Goal: Find specific page/section: Find specific page/section

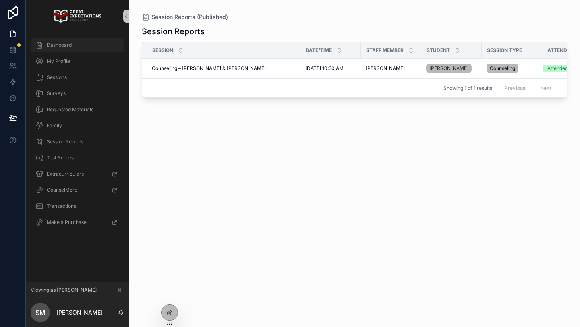
click at [48, 46] on span "Dashboard" at bounding box center [59, 45] width 25 height 6
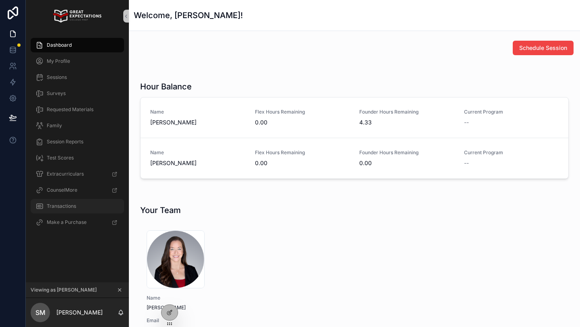
click at [56, 210] on div "Transactions" at bounding box center [77, 206] width 84 height 13
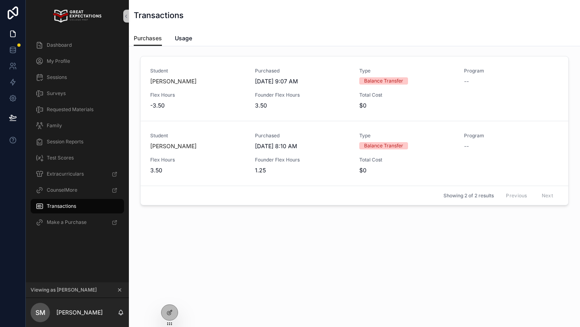
click at [120, 288] on icon "scrollable content" at bounding box center [120, 290] width 6 height 6
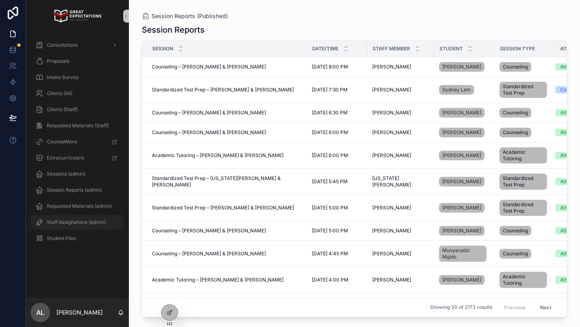
click at [78, 224] on span "Staff Assignations (admin)" at bounding box center [76, 222] width 59 height 6
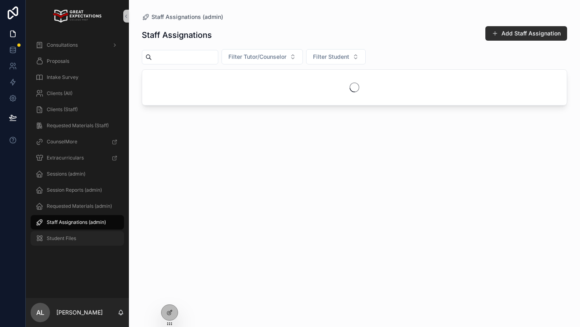
click at [65, 238] on span "Student Files" at bounding box center [61, 238] width 29 height 6
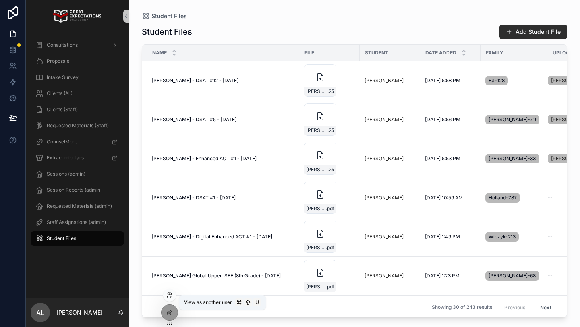
click at [170, 295] on icon at bounding box center [169, 295] width 6 height 6
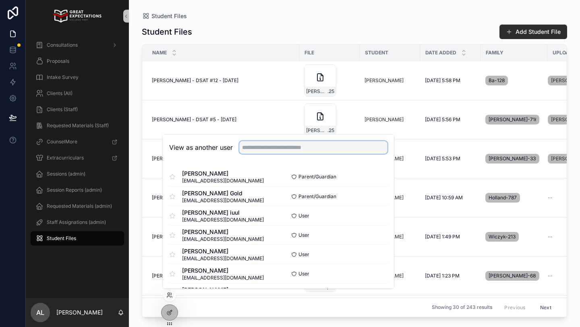
click at [265, 144] on input "text" at bounding box center [313, 147] width 148 height 13
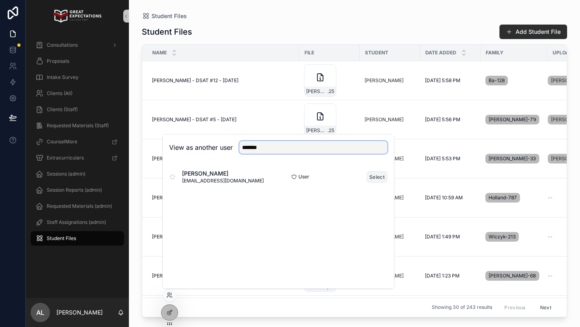
type input "*******"
click at [375, 176] on button "Select" at bounding box center [377, 177] width 21 height 12
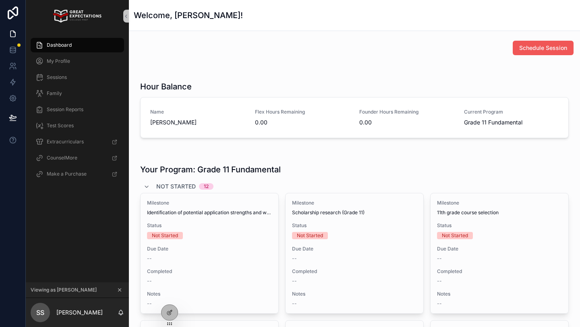
click at [535, 45] on span "Schedule Session" at bounding box center [543, 48] width 48 height 8
click at [66, 109] on span "Session Reports" at bounding box center [65, 109] width 37 height 6
